Goal: Task Accomplishment & Management: Manage account settings

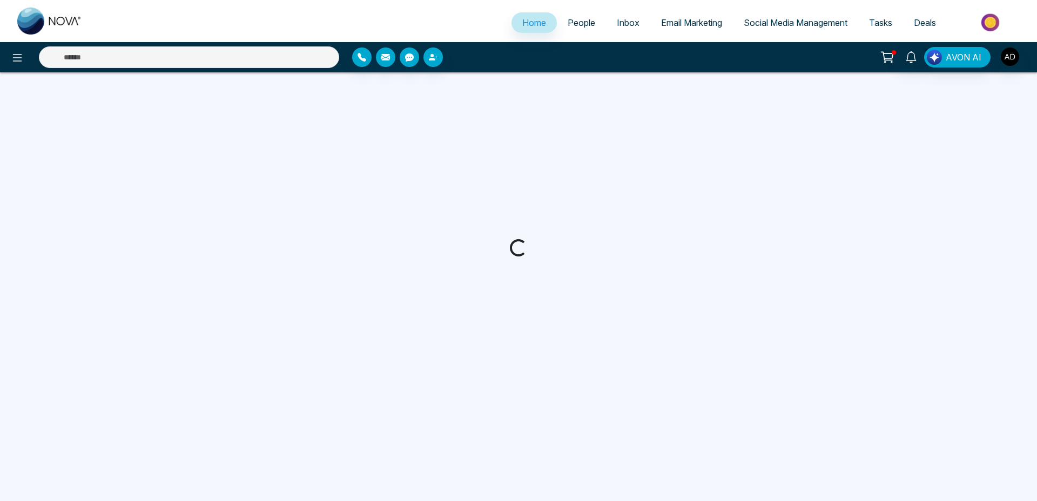
select select "*"
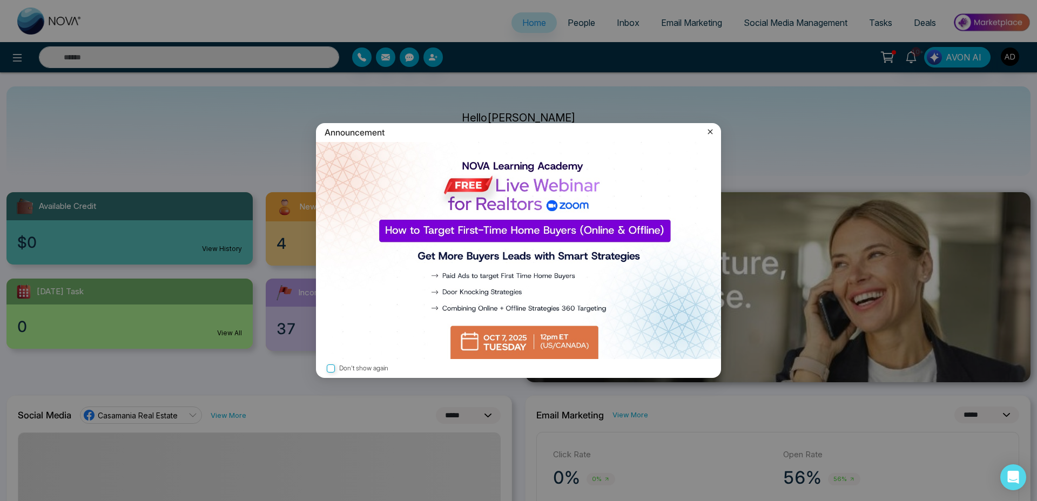
click at [710, 131] on icon at bounding box center [710, 132] width 5 height 5
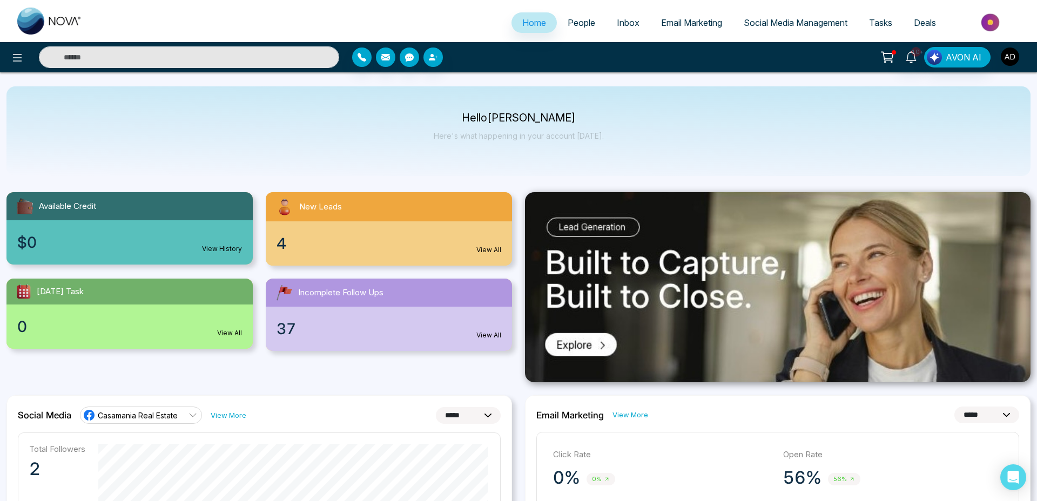
click at [1008, 59] on img "button" at bounding box center [1010, 57] width 18 height 18
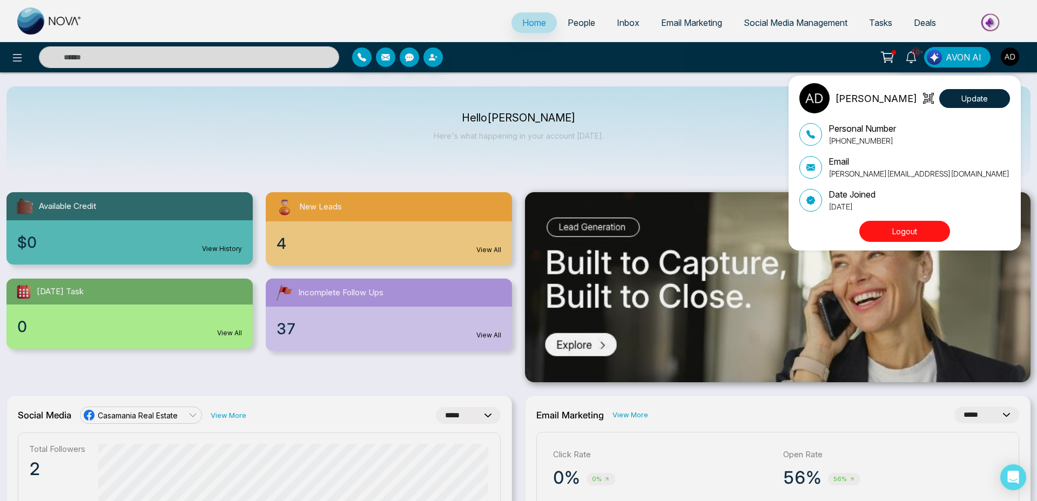
click at [890, 226] on button "Logout" at bounding box center [904, 231] width 91 height 21
